Goal: Information Seeking & Learning: Find contact information

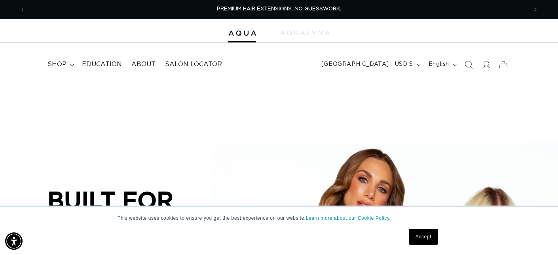
click at [428, 239] on link "Accept" at bounding box center [423, 237] width 29 height 16
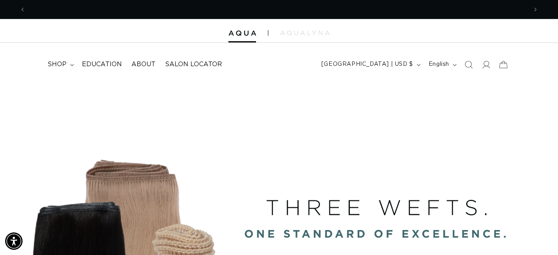
scroll to position [0, 993]
click at [58, 68] on span "shop" at bounding box center [57, 64] width 19 height 8
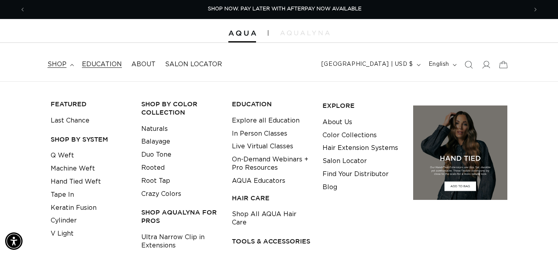
scroll to position [0, 0]
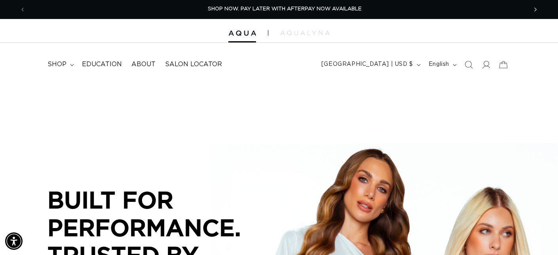
click at [535, 10] on span "Next announcement" at bounding box center [536, 10] width 8 height 8
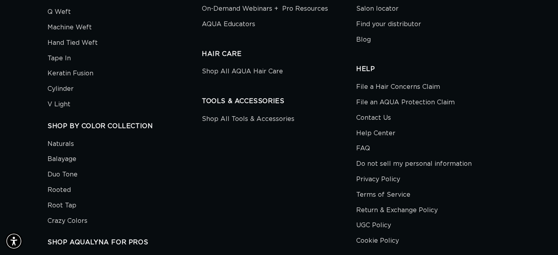
scroll to position [2422, 0]
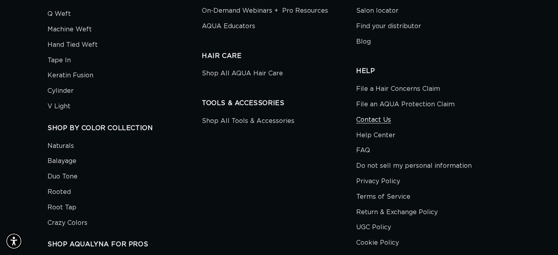
click at [373, 128] on link "Contact Us" at bounding box center [373, 119] width 35 height 15
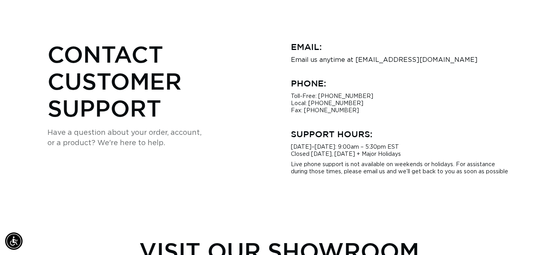
scroll to position [0, 993]
drag, startPoint x: 309, startPoint y: 108, endPoint x: 362, endPoint y: 109, distance: 52.3
click at [362, 109] on p "Toll-Free: [PHONE_NUMBER] Local: [PHONE_NUMBER] Fax: [PHONE_NUMBER]" at bounding box center [401, 103] width 220 height 21
copy p "[PHONE_NUMBER]"
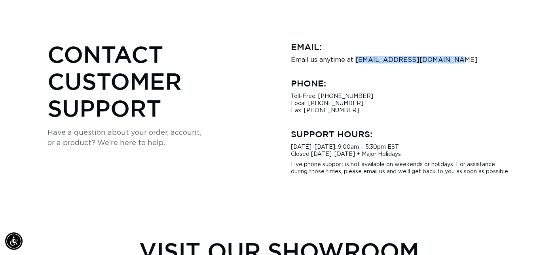
drag, startPoint x: 354, startPoint y: 64, endPoint x: 447, endPoint y: 62, distance: 92.7
click at [447, 62] on p "Email us anytime at hi@aquahairextensions.com" at bounding box center [401, 59] width 220 height 7
copy p "hi@aquahairextensions.com"
